Goal: Obtain resource: Download file/media

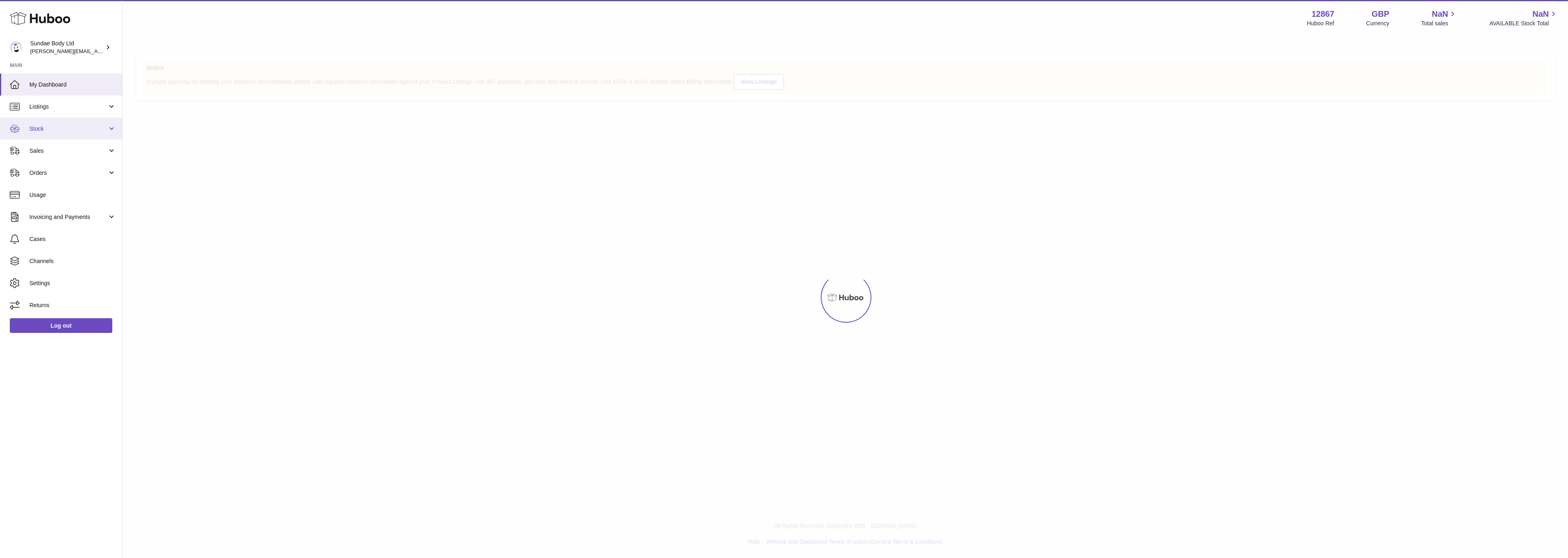
click at [43, 130] on span "Stock" at bounding box center [68, 129] width 78 height 8
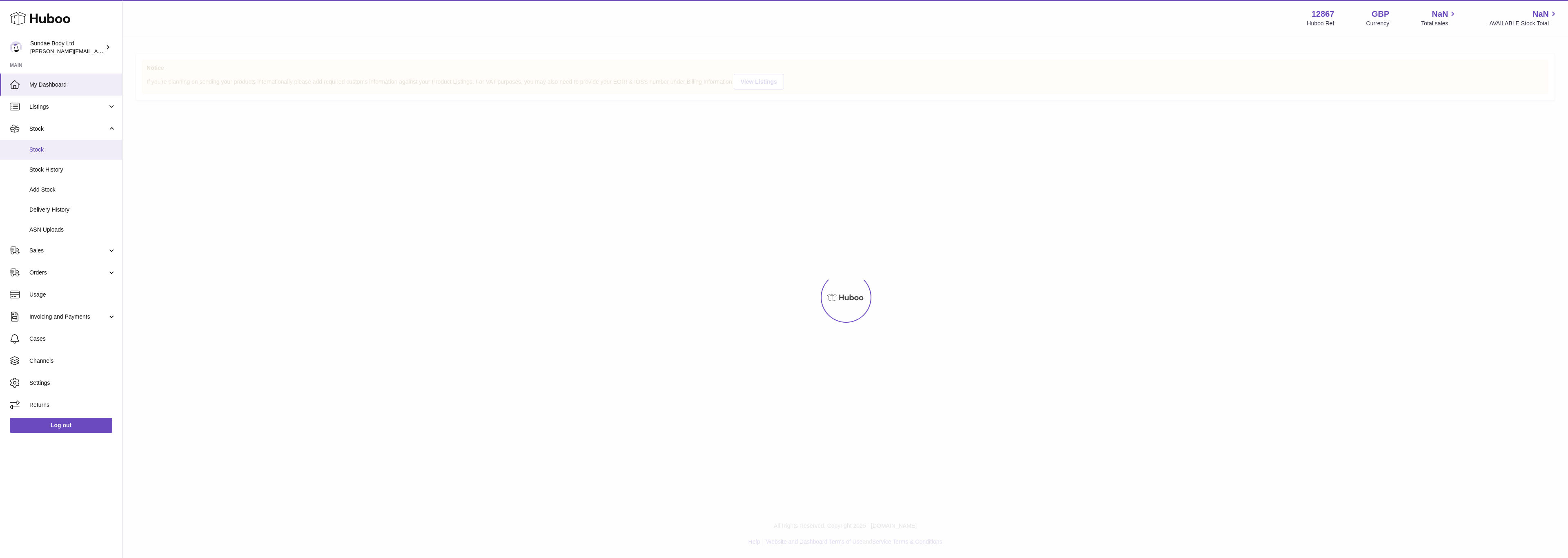
click at [40, 151] on span "Stock" at bounding box center [72, 149] width 86 height 8
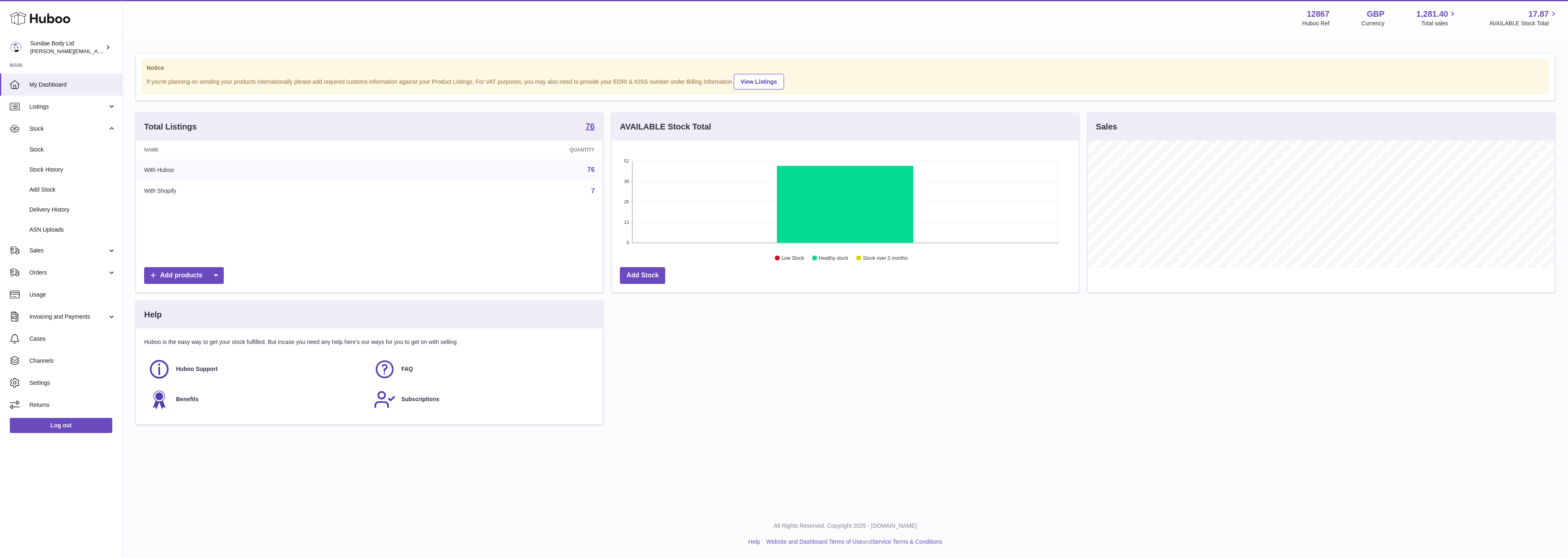
scroll to position [127, 466]
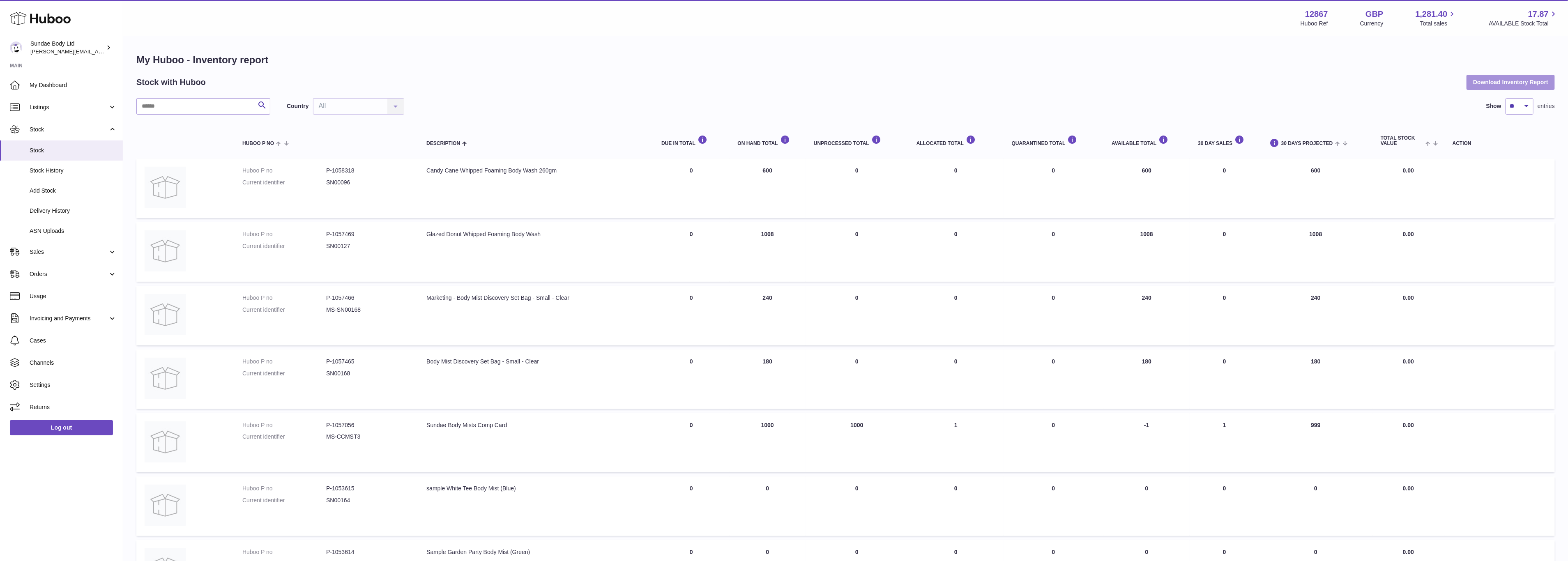
click at [1523, 81] on button "Download Inventory Report" at bounding box center [1510, 82] width 88 height 15
